Goal: Task Accomplishment & Management: Manage account settings

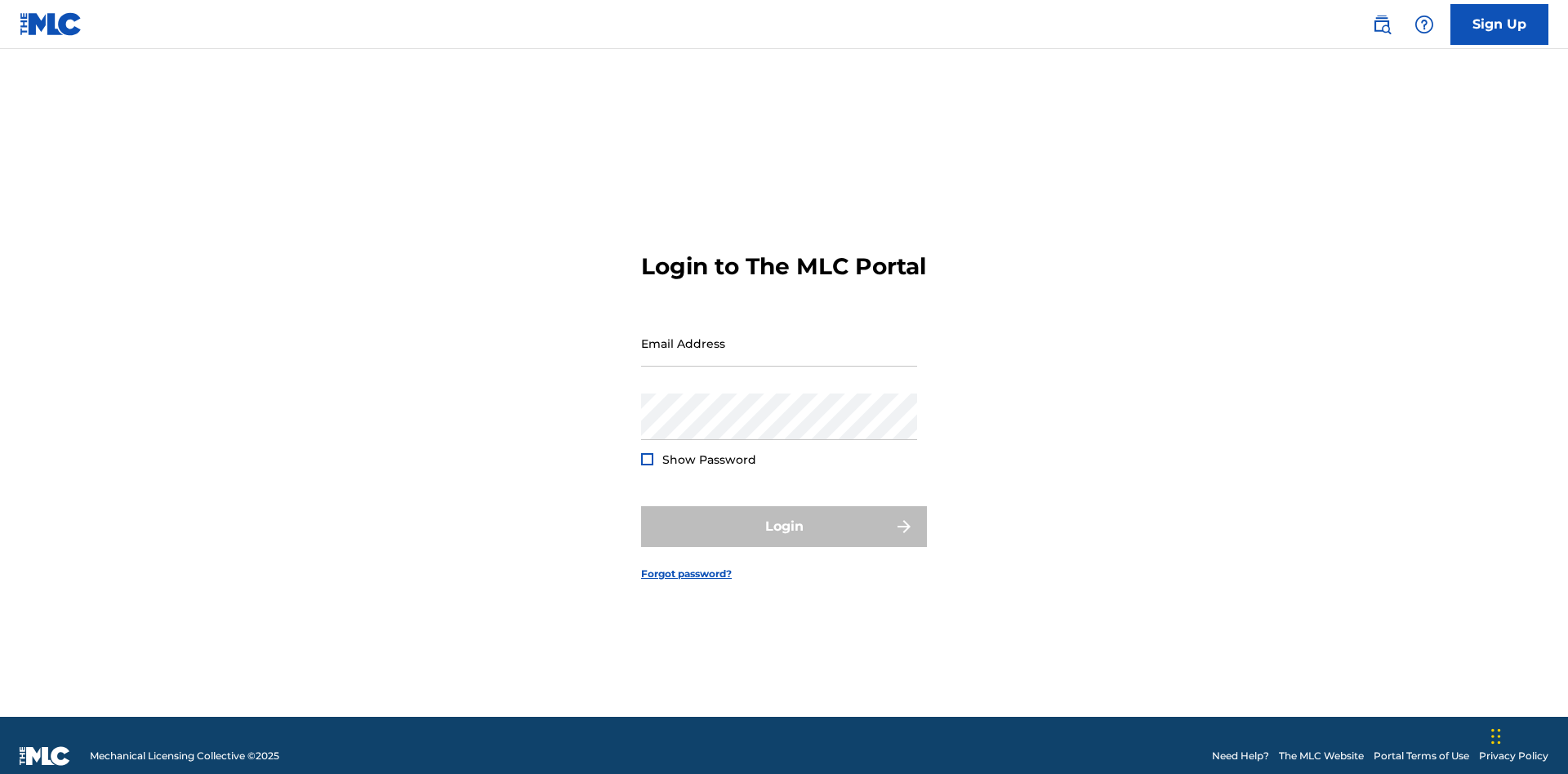
scroll to position [21, 0]
click at [779, 336] on input "Email Address" at bounding box center [779, 343] width 276 height 47
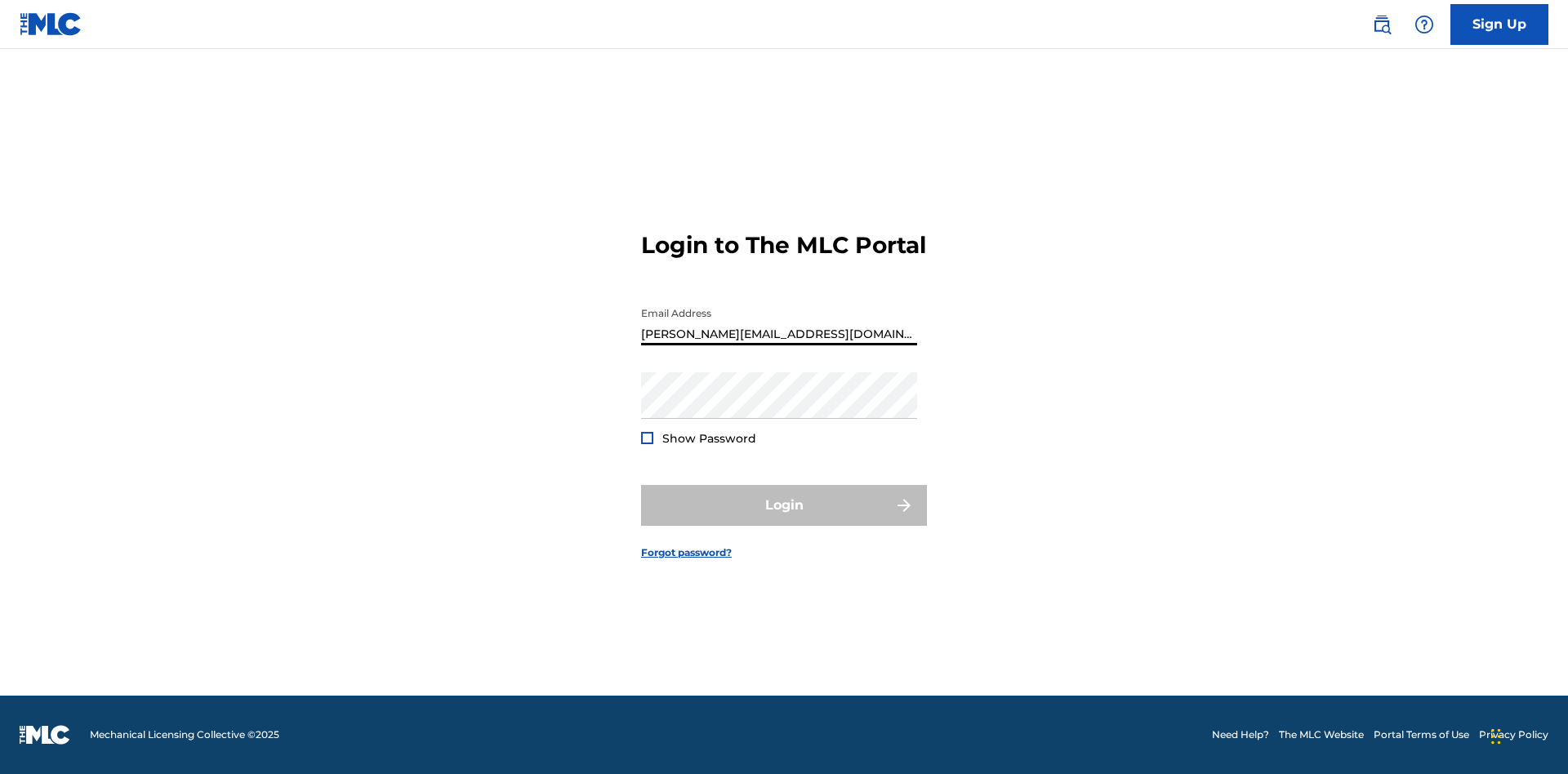
type input "[PERSON_NAME][EMAIL_ADDRESS][DOMAIN_NAME]"
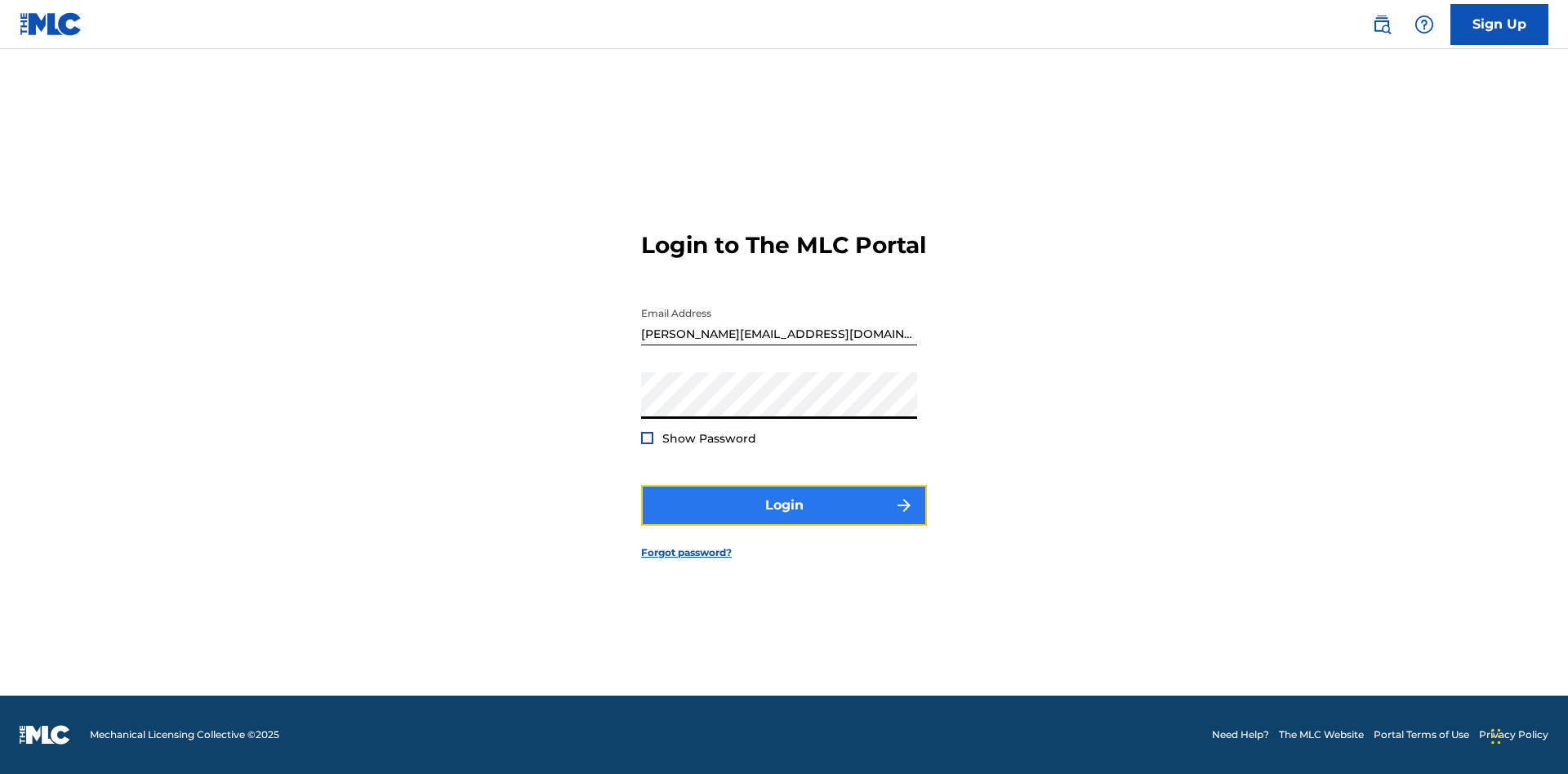
click at [784, 520] on button "Login" at bounding box center [784, 506] width 286 height 41
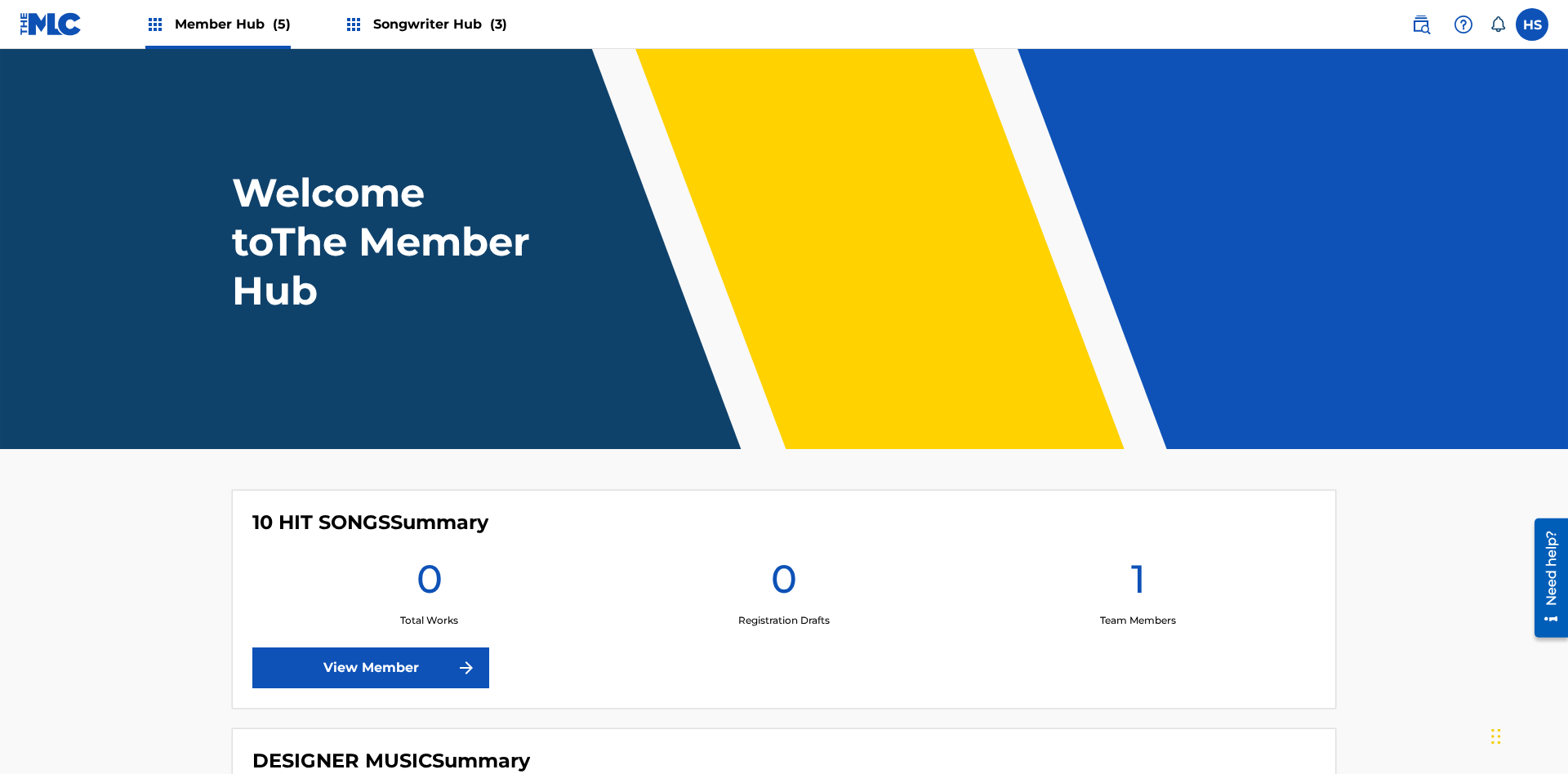
click at [437, 24] on span "Songwriter Hub (3)" at bounding box center [440, 24] width 134 height 19
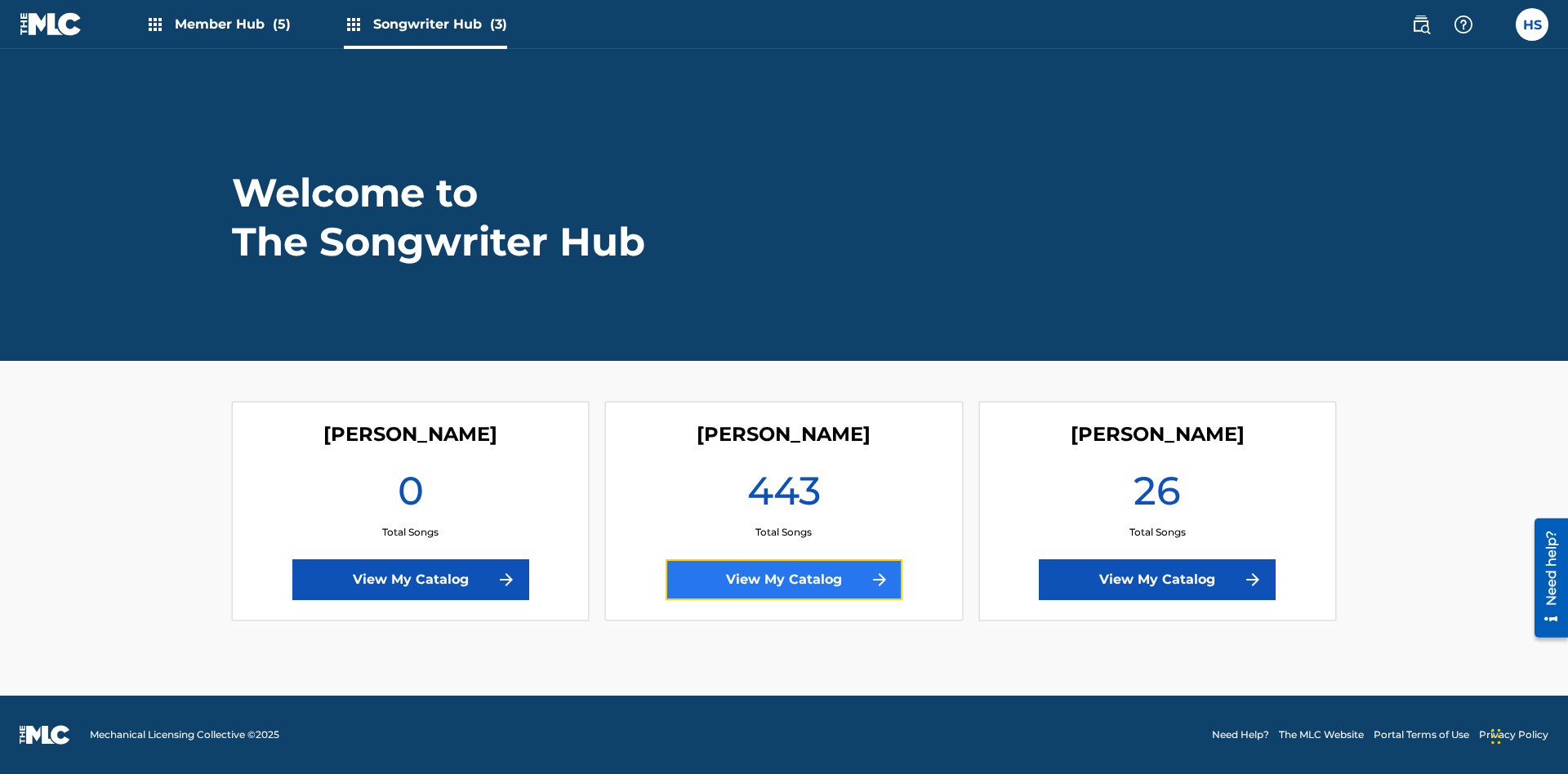
click at [784, 580] on link "View My Catalog" at bounding box center [784, 580] width 237 height 41
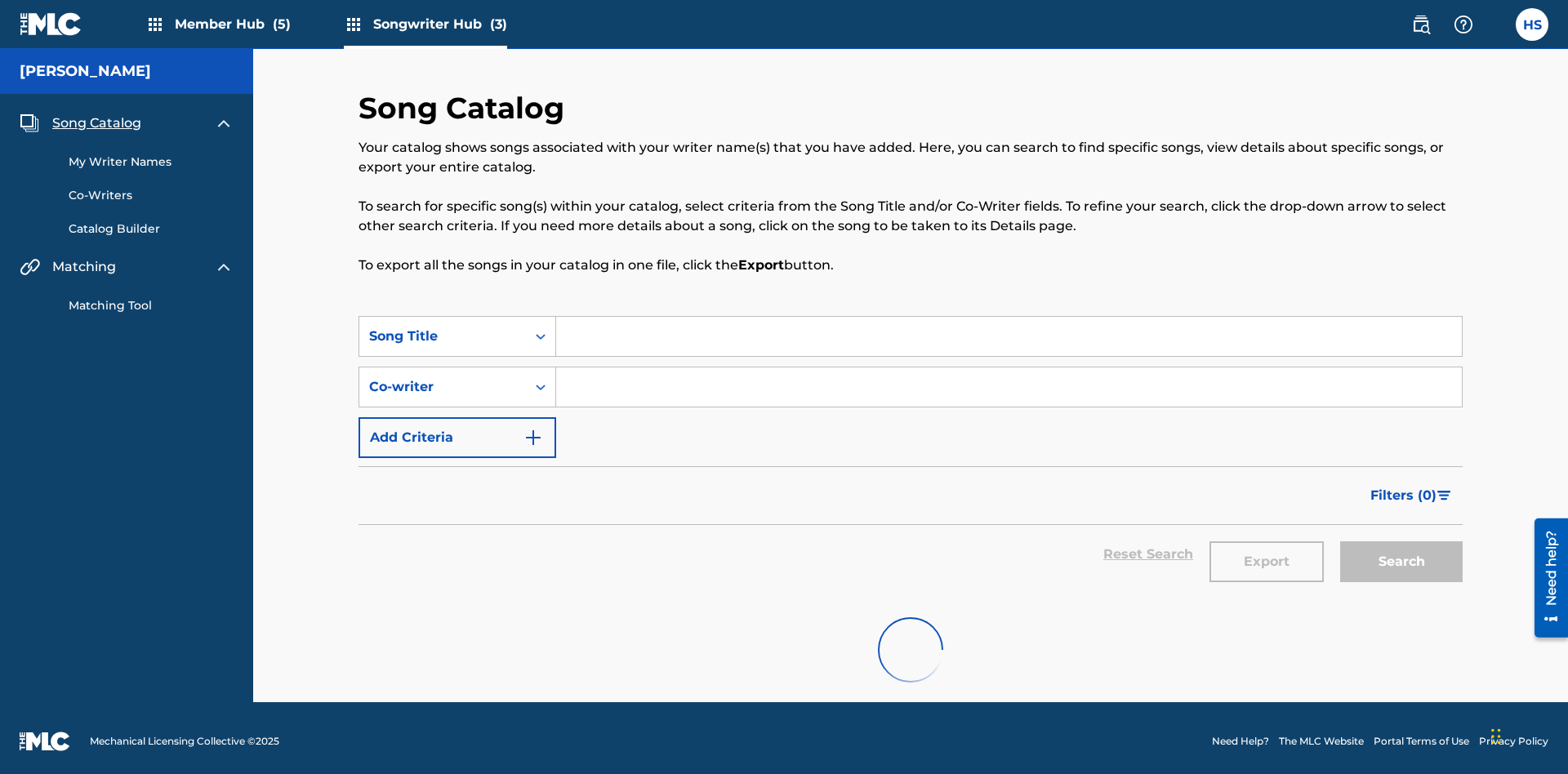
click at [96, 117] on span "Song Catalog" at bounding box center [97, 123] width 89 height 20
click at [151, 155] on link "My Writer Names" at bounding box center [151, 162] width 165 height 17
